Goal: Task Accomplishment & Management: Complete application form

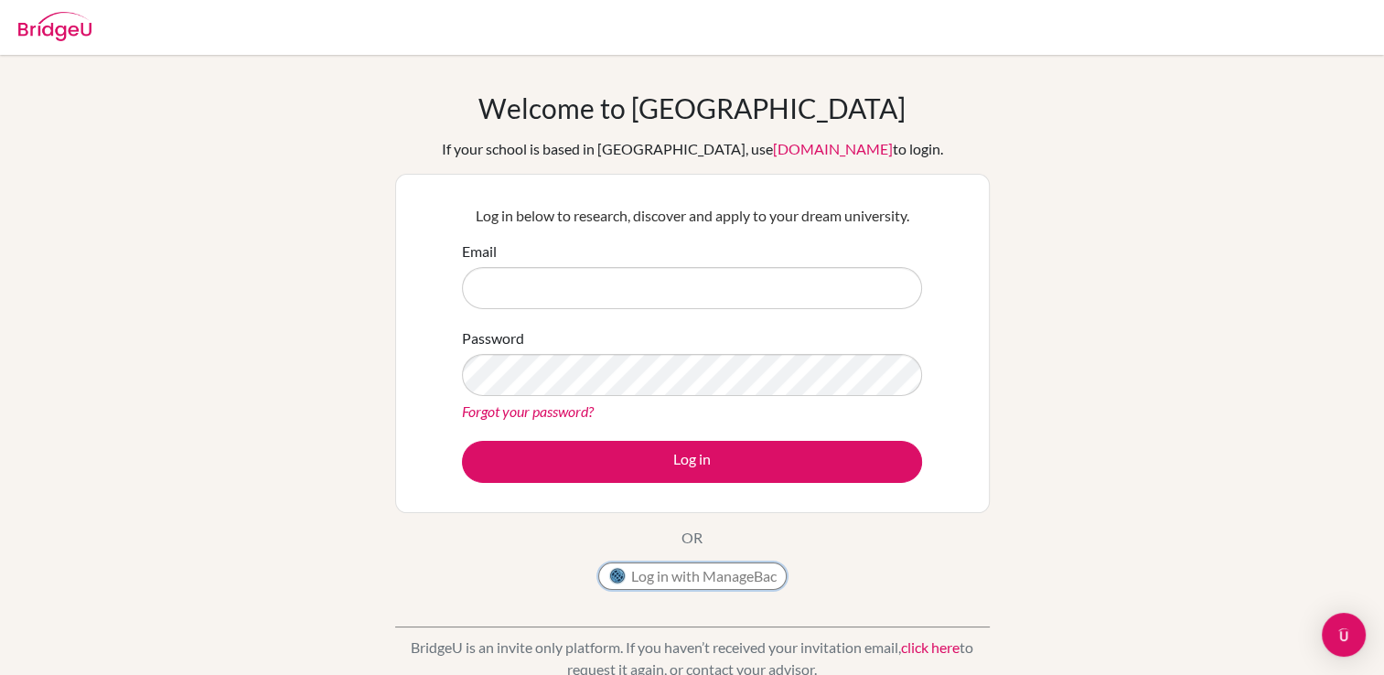
click at [699, 572] on button "Log in with ManageBac" at bounding box center [692, 575] width 188 height 27
click at [33, 18] on img at bounding box center [54, 26] width 73 height 29
click at [43, 27] on img at bounding box center [54, 26] width 73 height 29
click at [528, 275] on input "Email" at bounding box center [692, 288] width 460 height 42
click at [310, 422] on div "Welcome to [GEOGRAPHIC_DATA] If your school is based in [GEOGRAPHIC_DATA], use …" at bounding box center [692, 390] width 1384 height 598
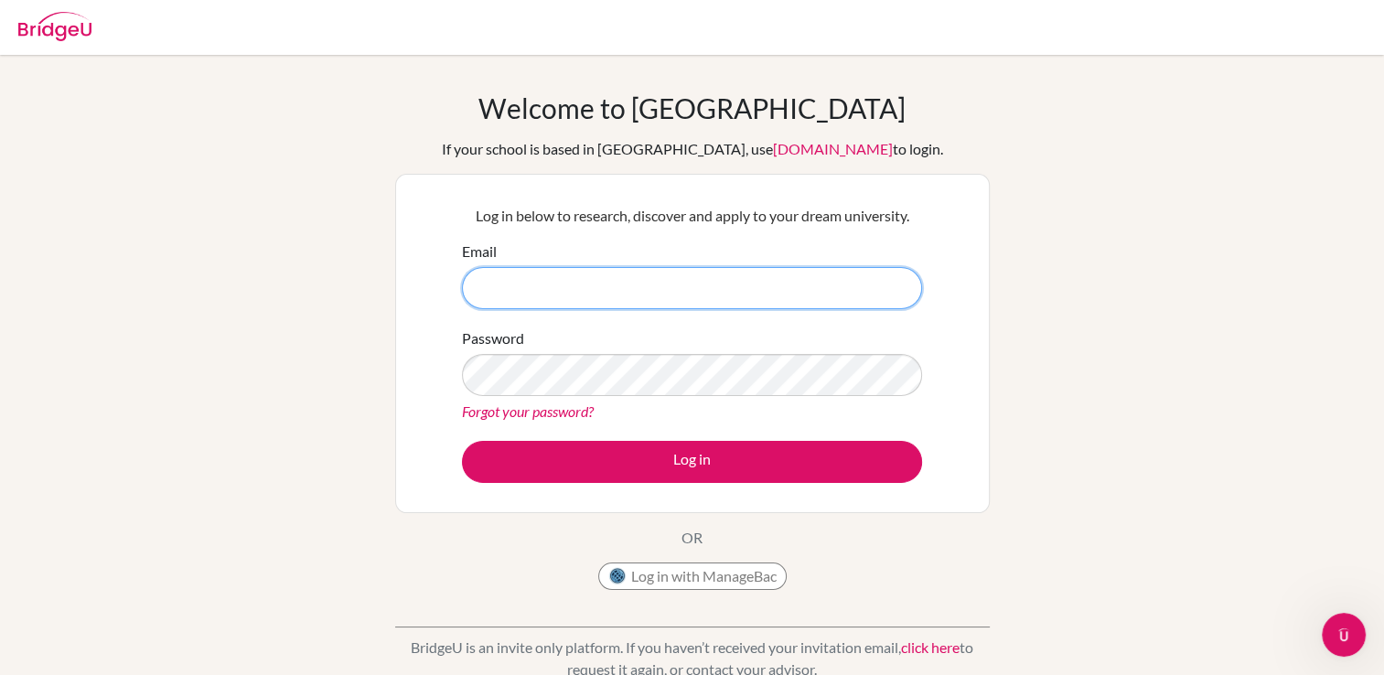
click at [611, 287] on input "Email" at bounding box center [692, 288] width 460 height 42
type input "CIS240184@studentscis.com"
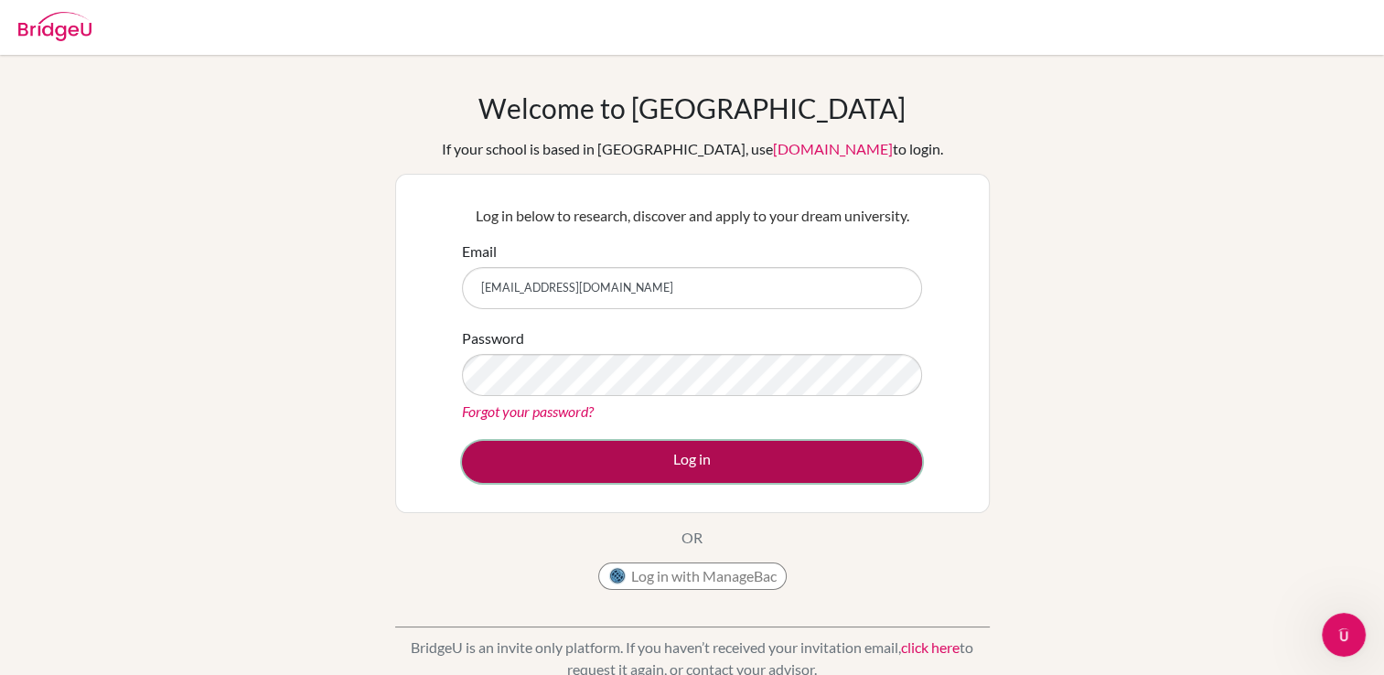
click at [537, 464] on button "Log in" at bounding box center [692, 462] width 460 height 42
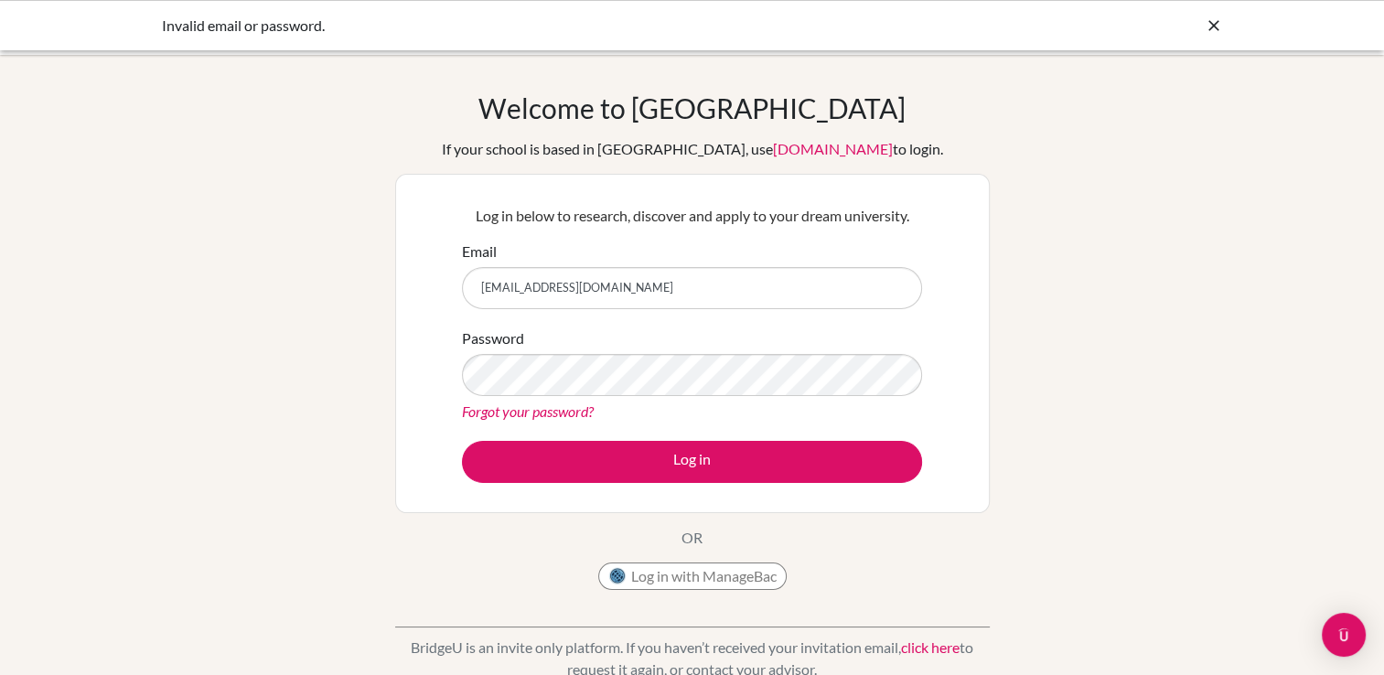
click at [489, 287] on input "[EMAIL_ADDRESS][DOMAIN_NAME]" at bounding box center [692, 288] width 460 height 42
click at [500, 291] on input "[EMAIL_ADDRESS][DOMAIN_NAME]" at bounding box center [692, 288] width 460 height 42
type input "cis240184@studentscis.com"
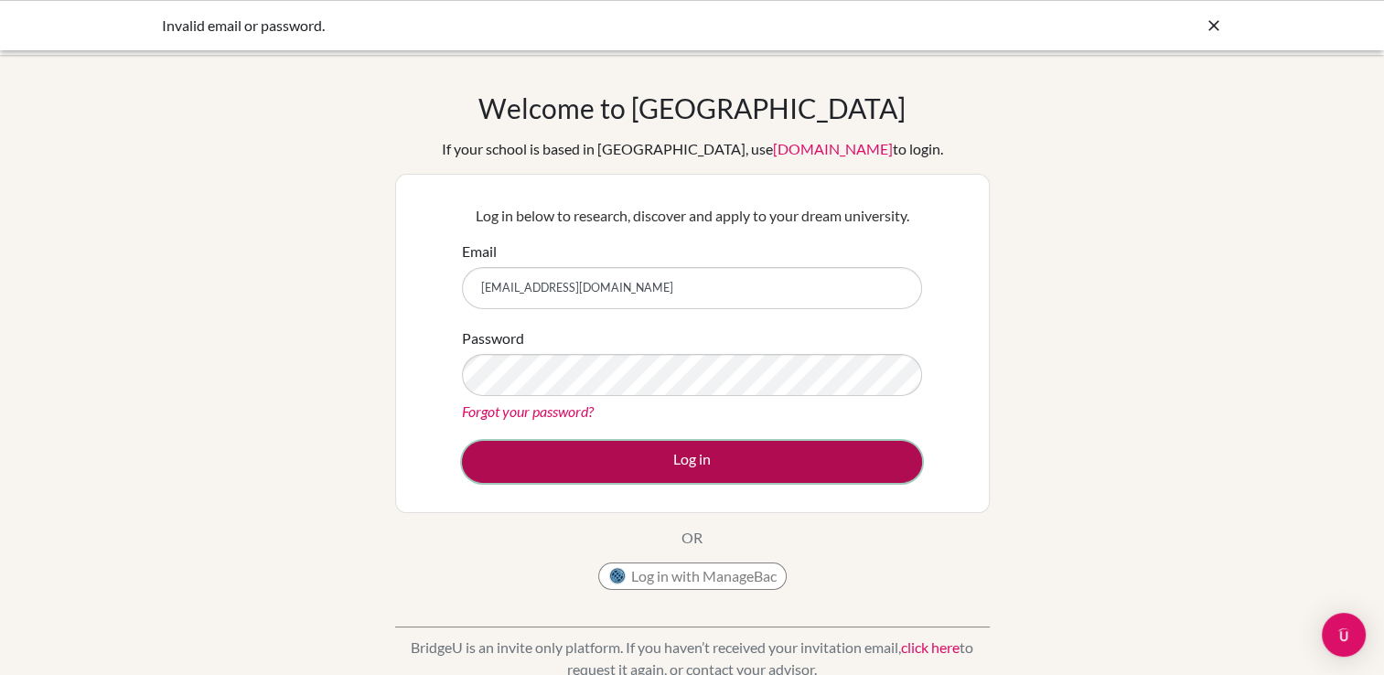
click at [849, 463] on button "Log in" at bounding box center [692, 462] width 460 height 42
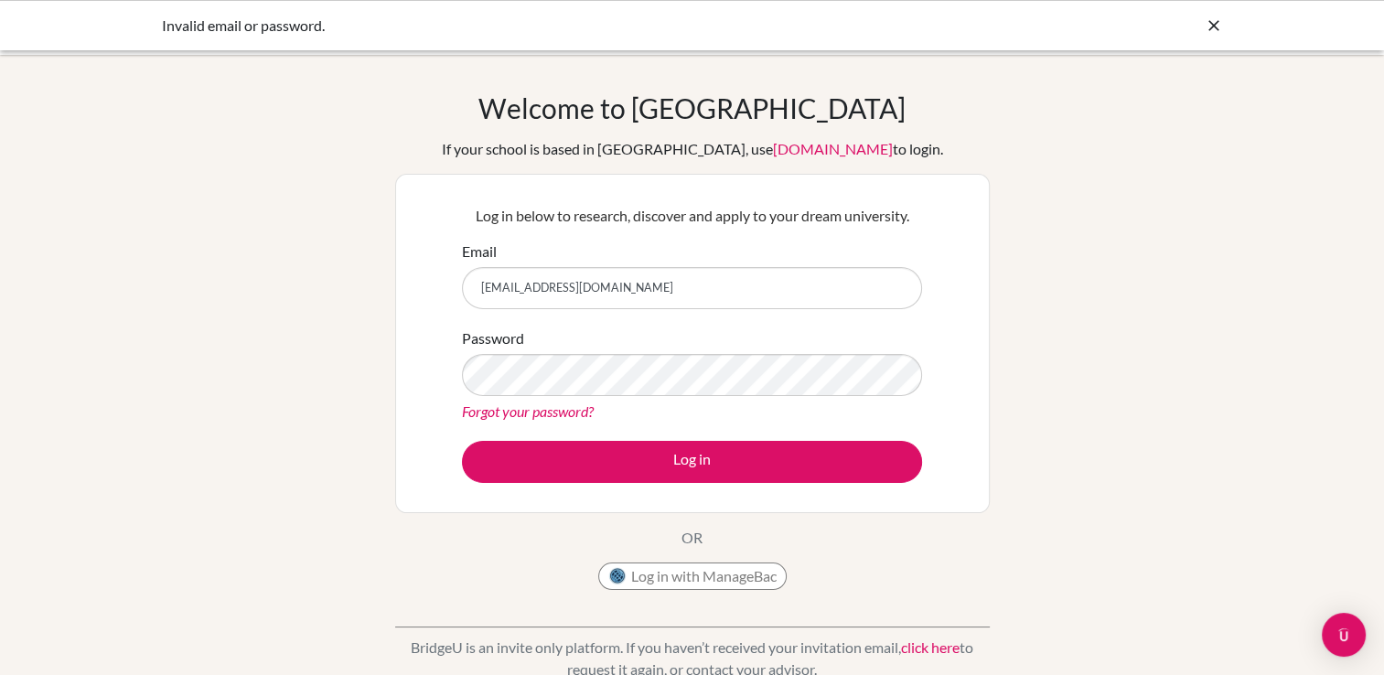
click at [585, 290] on input "[EMAIL_ADDRESS][DOMAIN_NAME]" at bounding box center [692, 288] width 460 height 42
type input "[EMAIL_ADDRESS][DOMAIN_NAME]"
click at [462, 441] on button "Log in" at bounding box center [692, 462] width 460 height 42
click at [493, 291] on input "[EMAIL_ADDRESS][DOMAIN_NAME]" at bounding box center [692, 288] width 460 height 42
click at [581, 287] on input "[EMAIL_ADDRESS][DOMAIN_NAME]" at bounding box center [692, 288] width 460 height 42
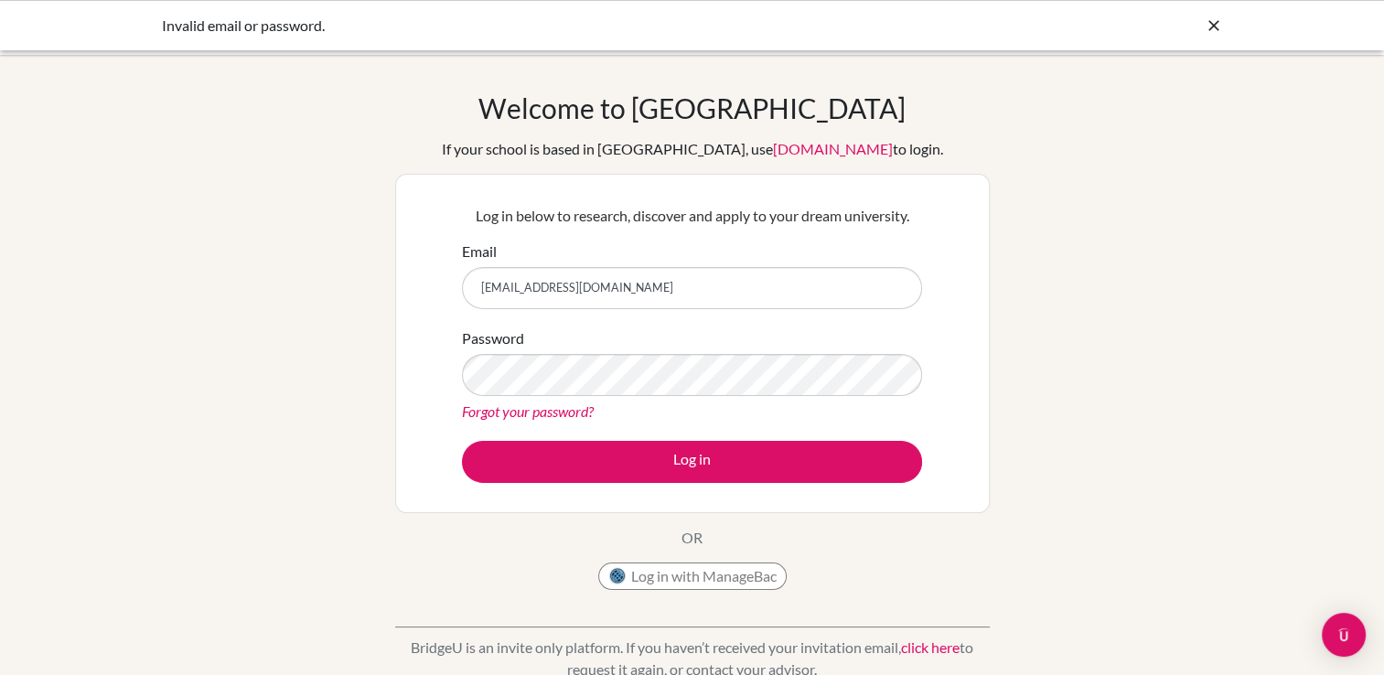
type input "[EMAIL_ADDRESS][DOMAIN_NAME]"
click at [462, 441] on button "Log in" at bounding box center [692, 462] width 460 height 42
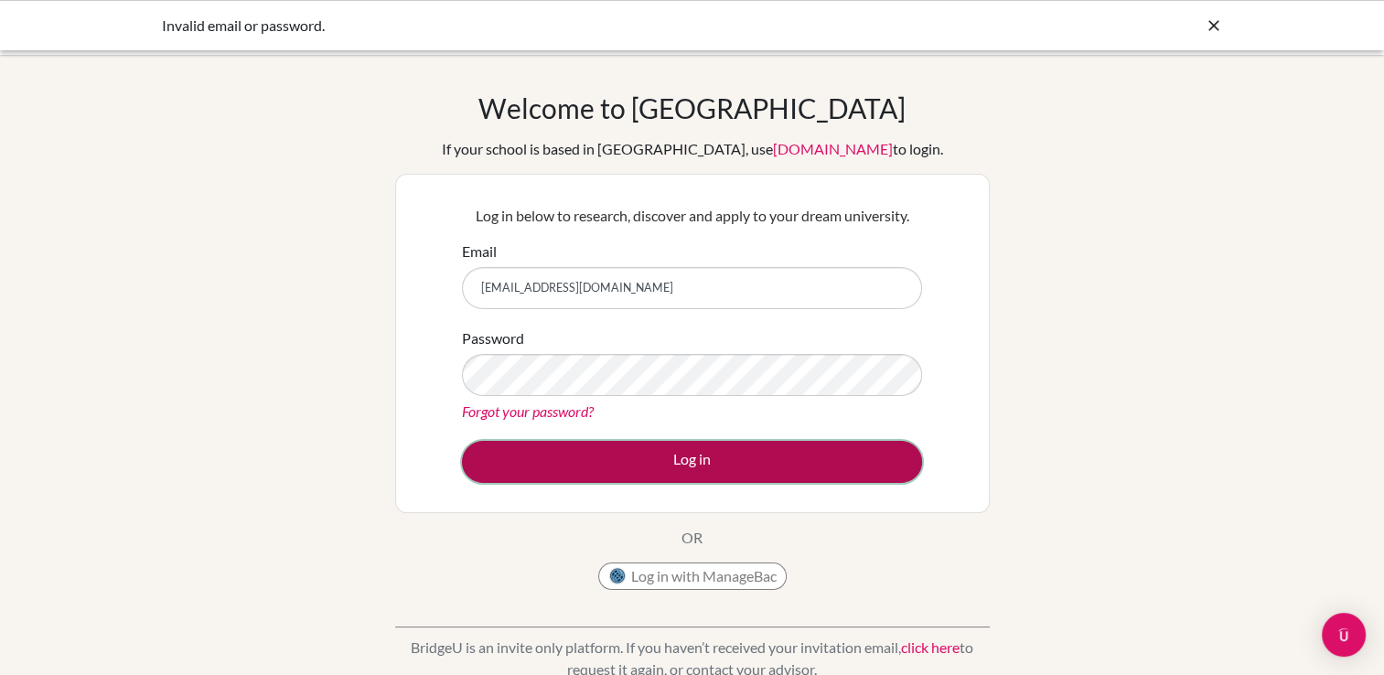
click at [590, 468] on button "Log in" at bounding box center [692, 462] width 460 height 42
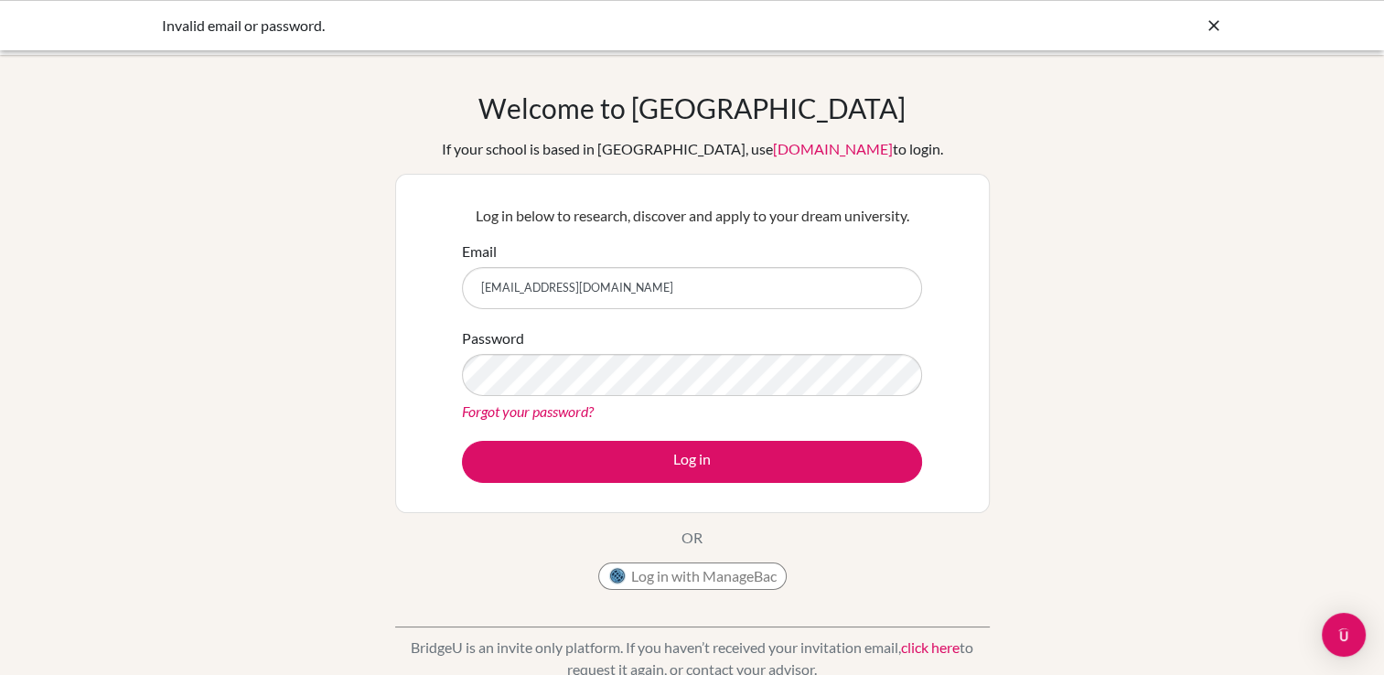
click at [1143, 167] on div "Welcome to [GEOGRAPHIC_DATA] If your school is based in [GEOGRAPHIC_DATA], use …" at bounding box center [692, 390] width 1384 height 598
click at [1204, 22] on icon at bounding box center [1213, 25] width 18 height 18
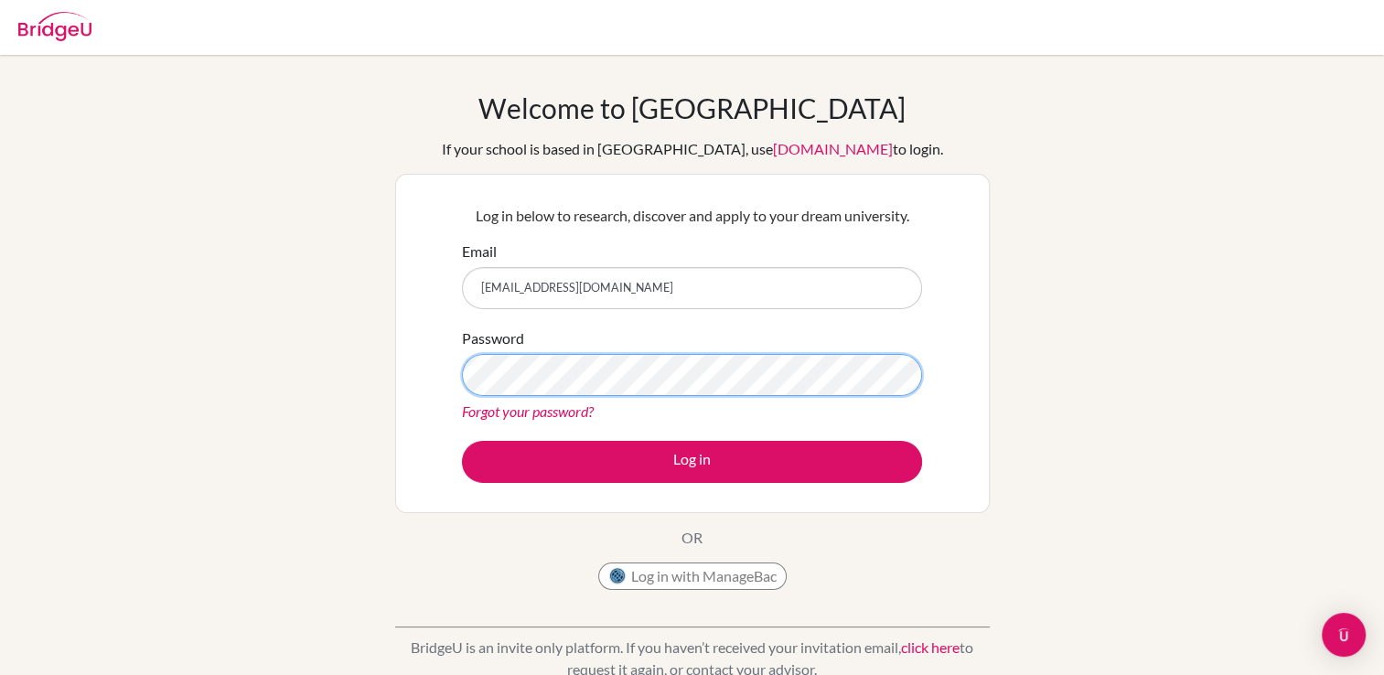
click at [462, 441] on button "Log in" at bounding box center [692, 462] width 460 height 42
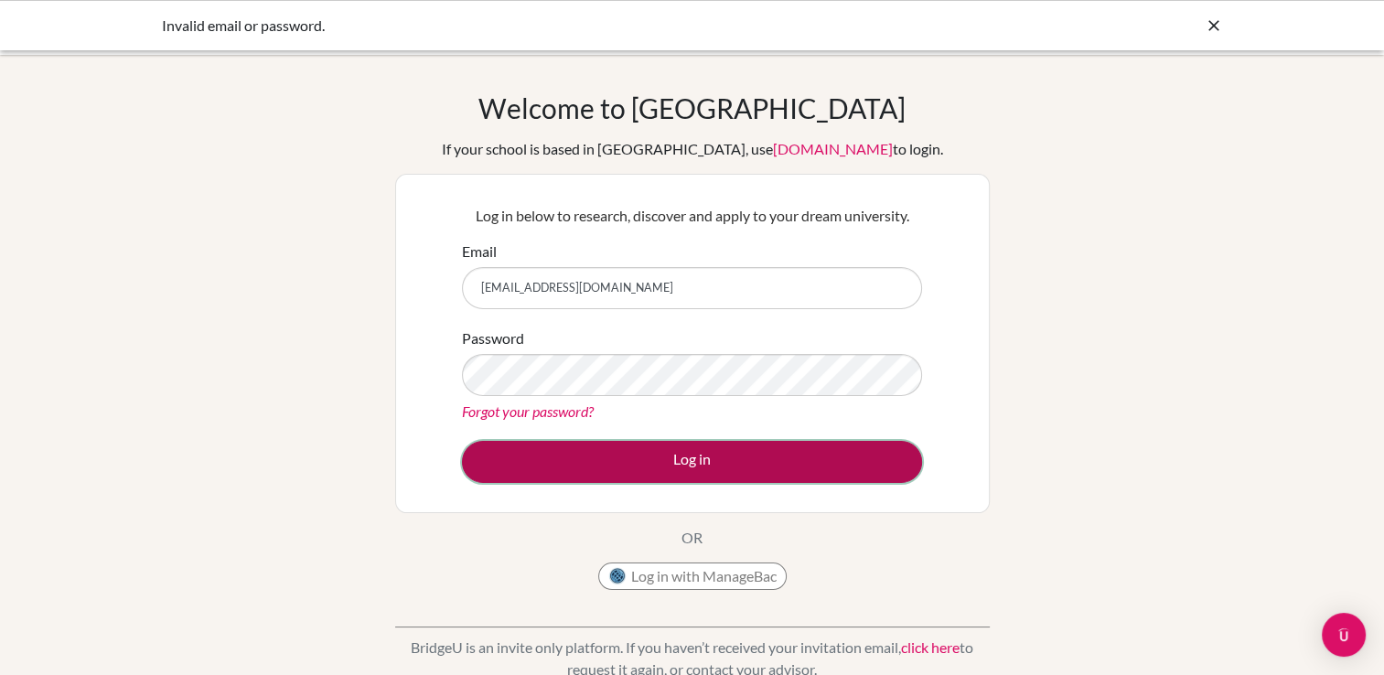
click at [749, 458] on button "Log in" at bounding box center [692, 462] width 460 height 42
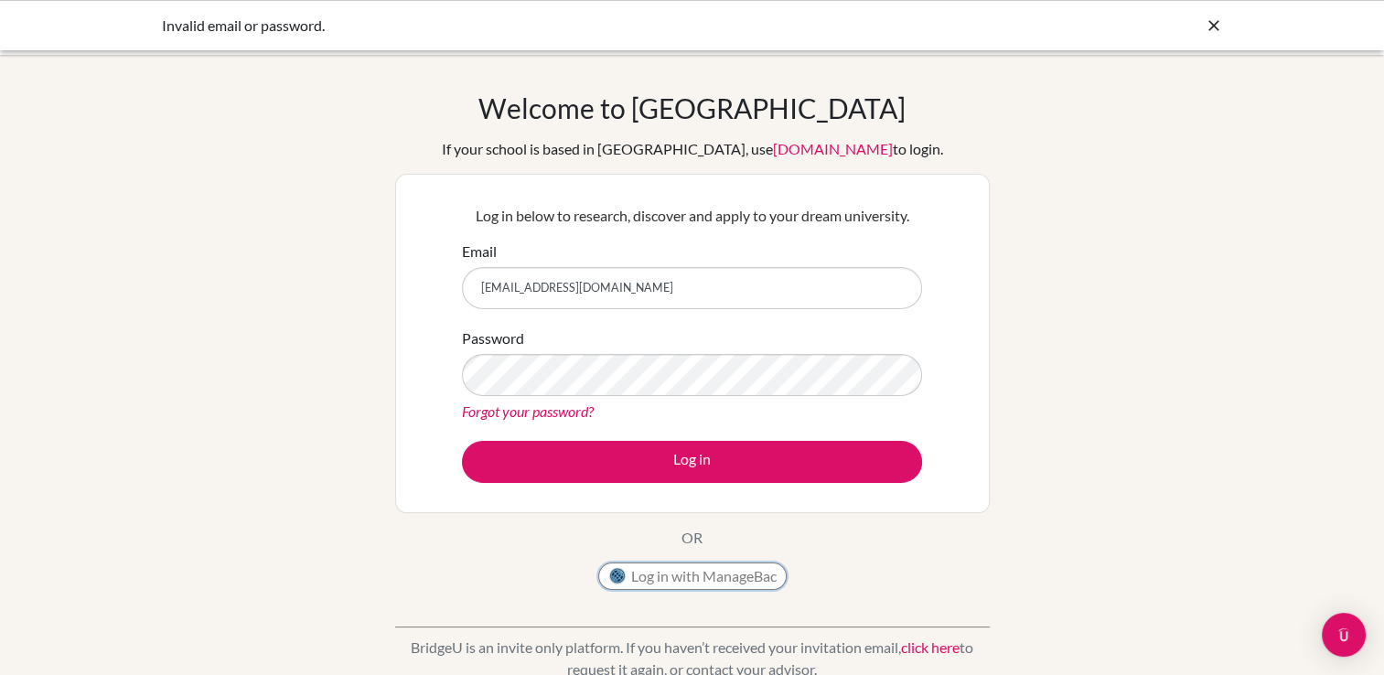
click at [669, 579] on button "Log in with ManageBac" at bounding box center [692, 575] width 188 height 27
